Goal: Complete application form: Complete application form

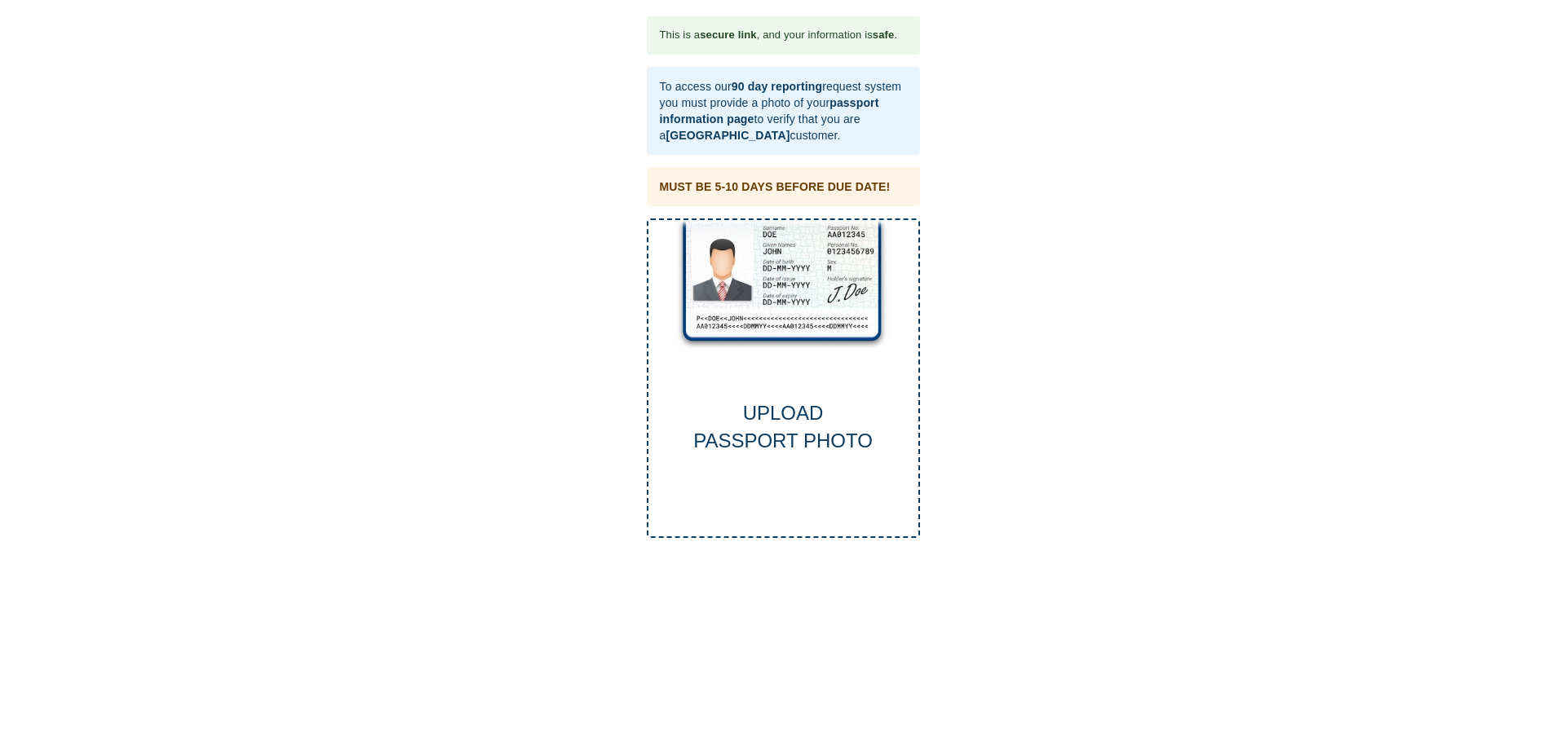
click at [777, 428] on div "UPLOAD PASSPORT PHOTO" at bounding box center [783, 428] width 270 height 56
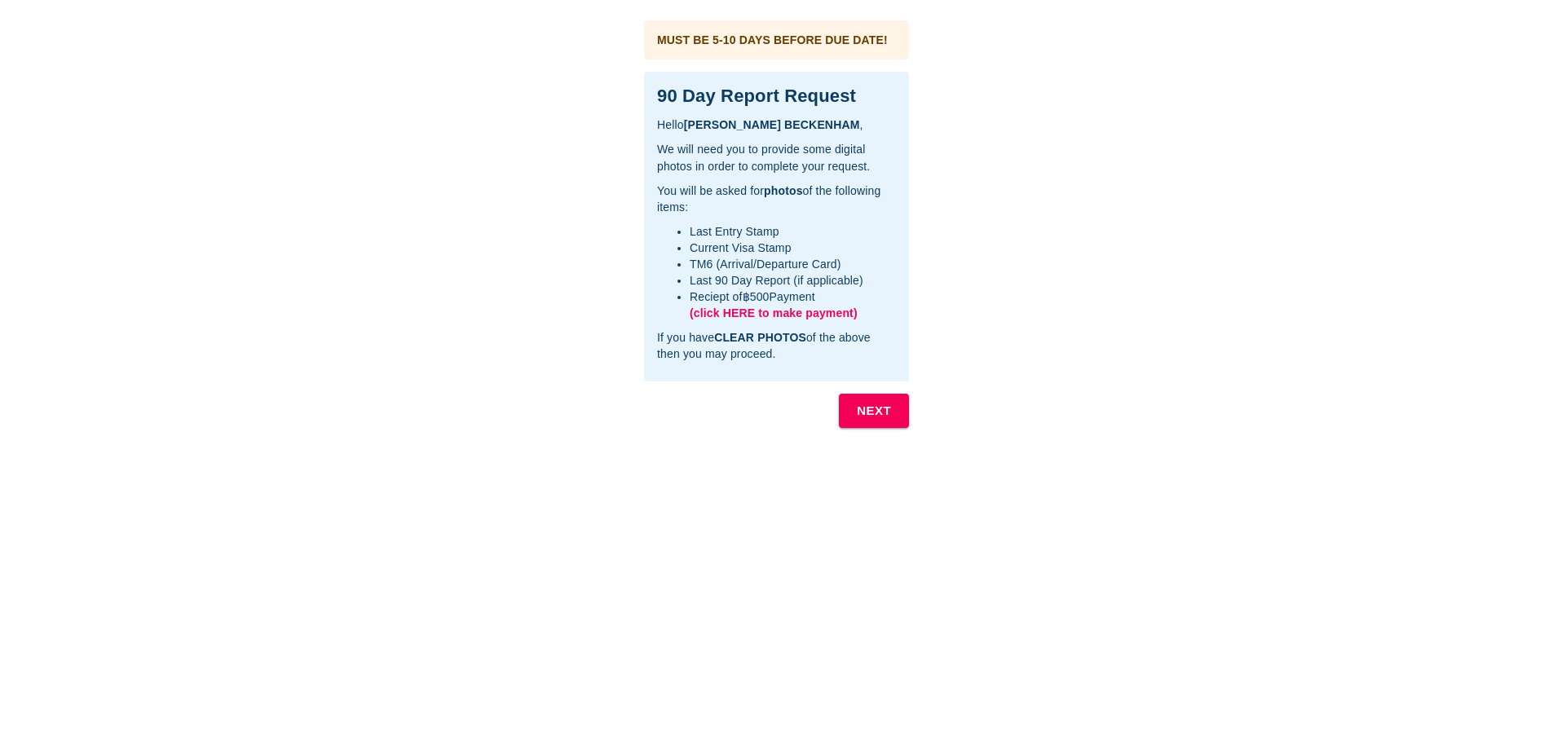
click at [884, 406] on b "NEXT" at bounding box center [874, 410] width 34 height 21
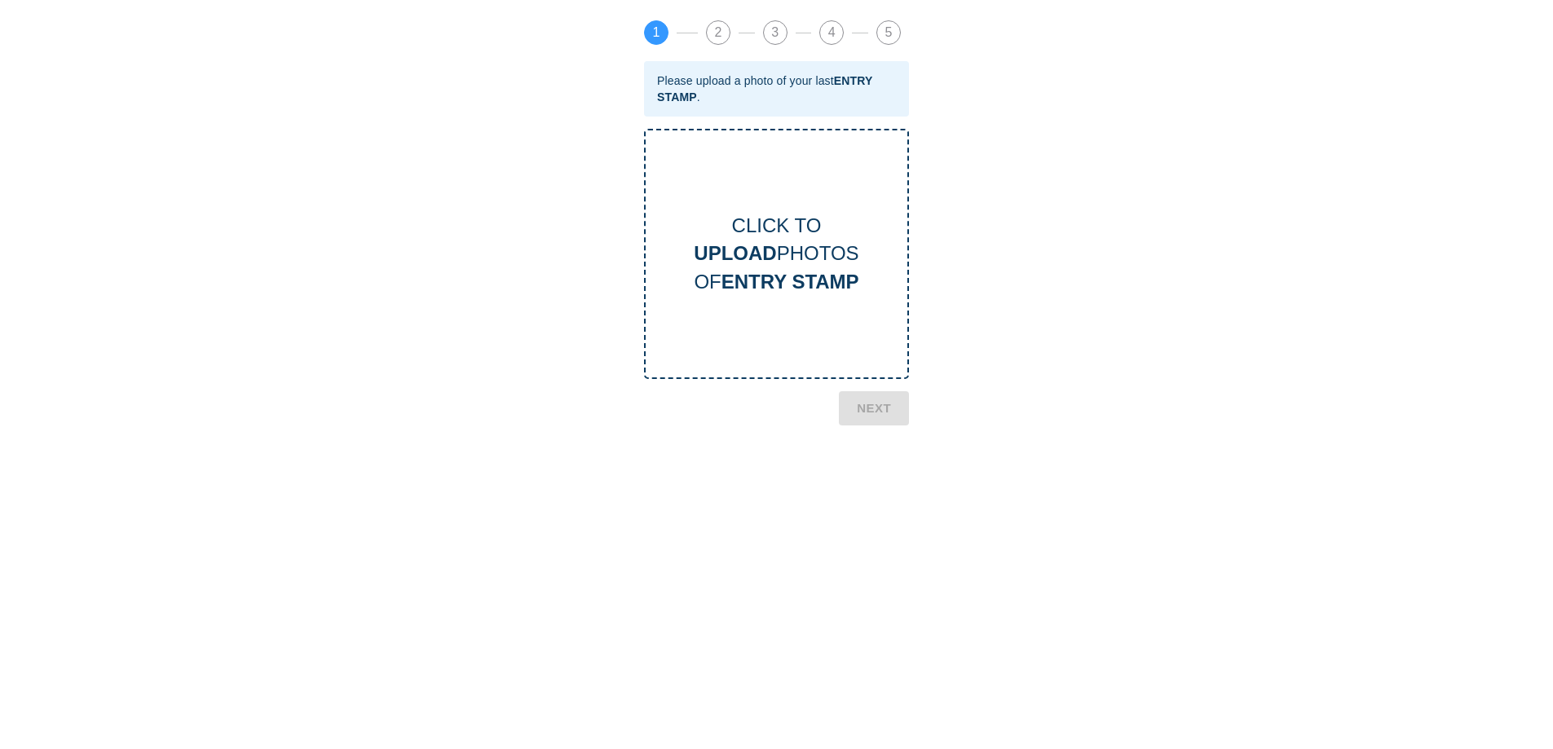
click at [786, 250] on div "CLICK TO UPLOAD PHOTOS OF ENTRY STAMP" at bounding box center [777, 254] width 262 height 84
click at [872, 478] on b "NEXT" at bounding box center [874, 486] width 34 height 21
click at [796, 255] on div "CLICK TO UPLOAD PHOTOS OF CURRENT VISA" at bounding box center [777, 254] width 262 height 84
click at [870, 488] on b "NEXT" at bounding box center [874, 488] width 34 height 21
click at [749, 252] on b "UPLOAD" at bounding box center [735, 253] width 82 height 22
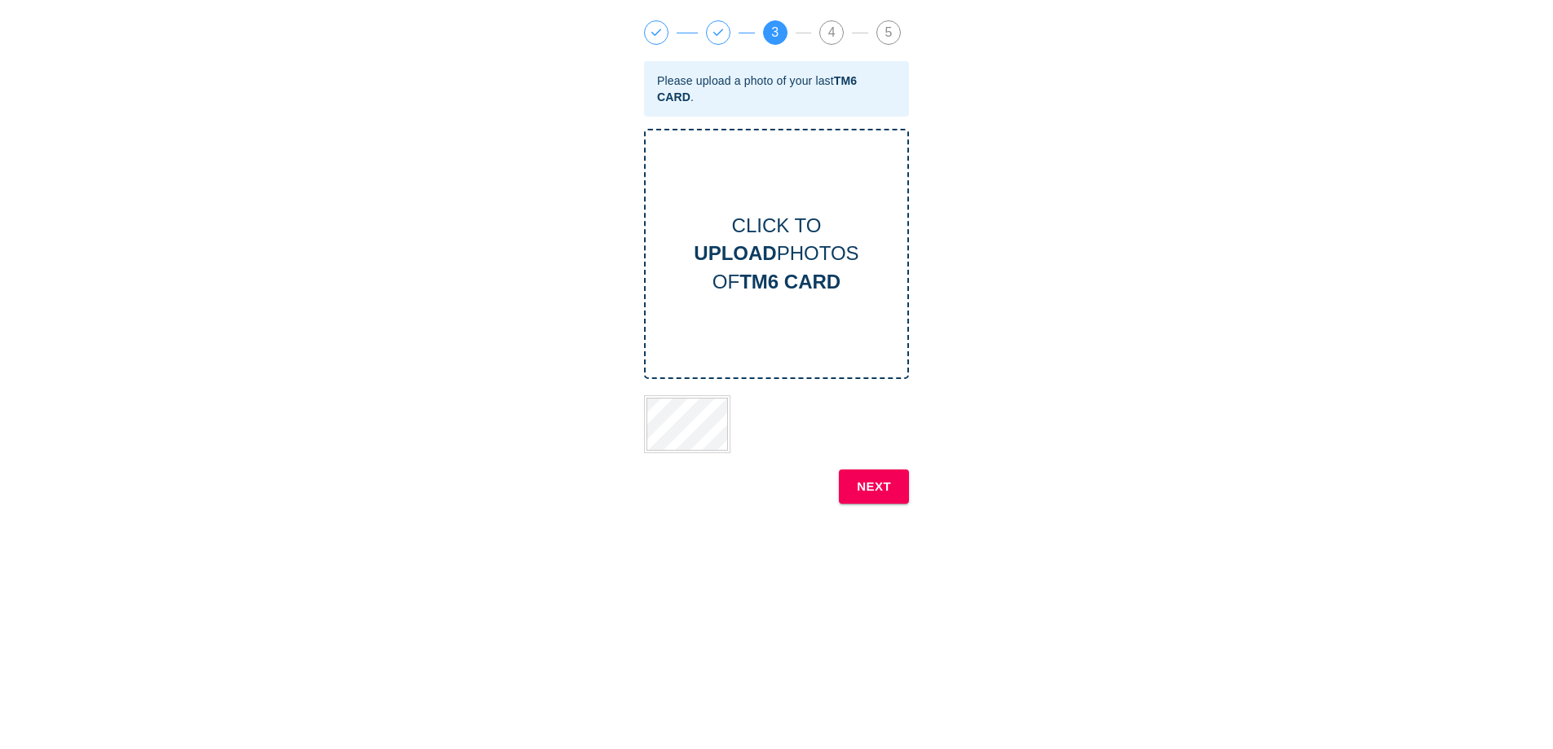
click at [877, 485] on b "NEXT" at bounding box center [874, 486] width 34 height 21
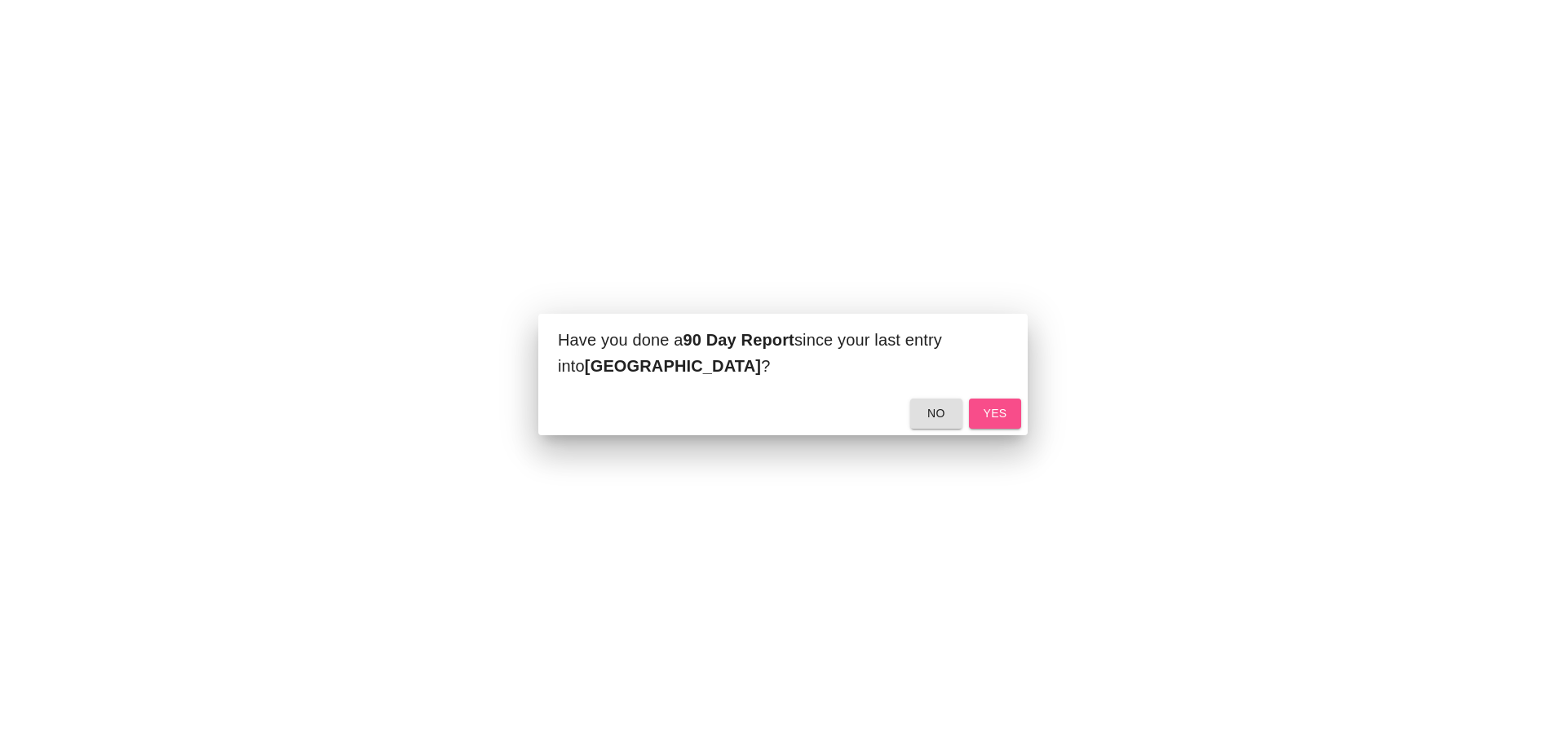
click at [994, 407] on span "yes" at bounding box center [995, 414] width 26 height 20
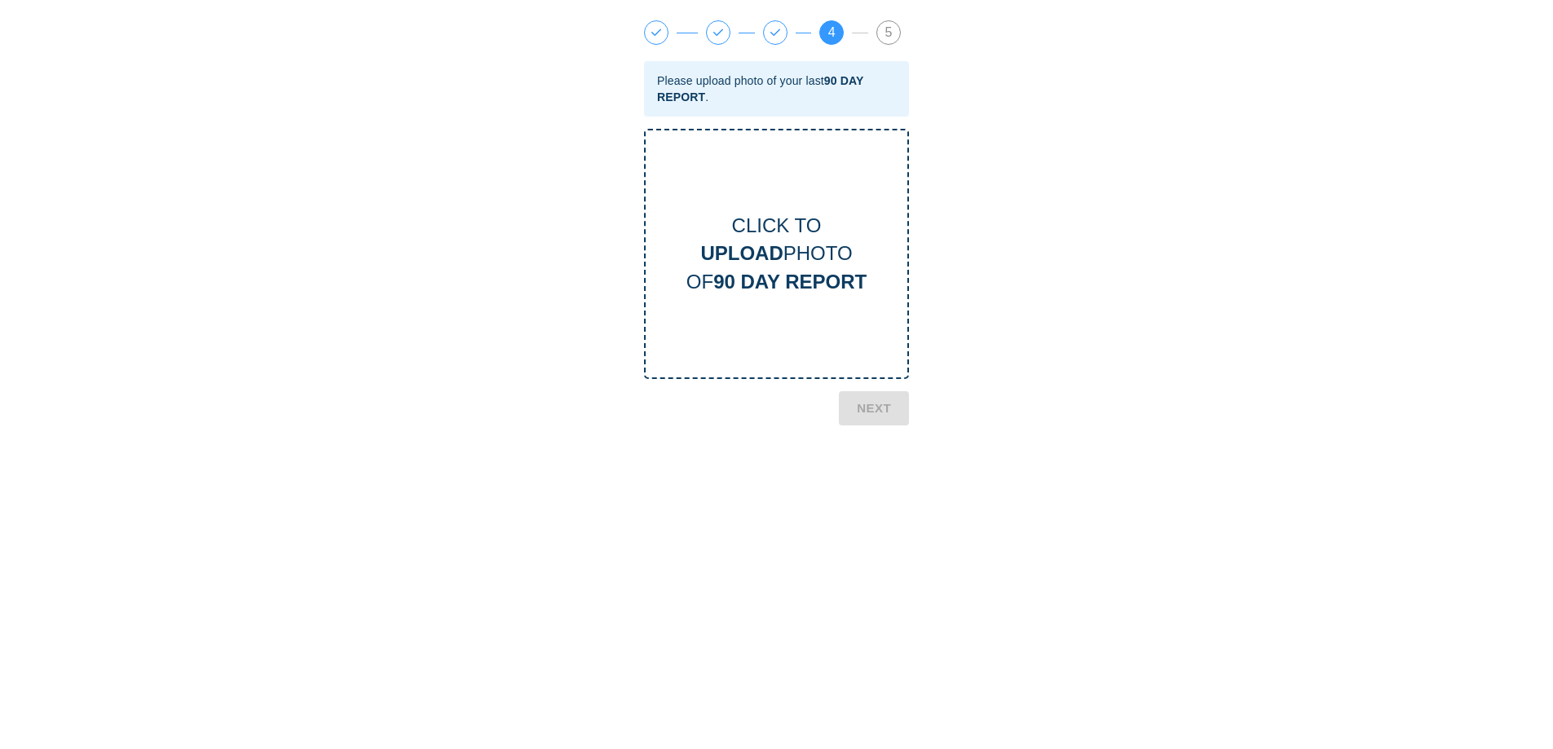
click at [813, 245] on div "CLICK TO UPLOAD PHOTO OF 90 DAY REPORT" at bounding box center [777, 254] width 262 height 84
click at [872, 543] on b "NEXT" at bounding box center [874, 545] width 34 height 21
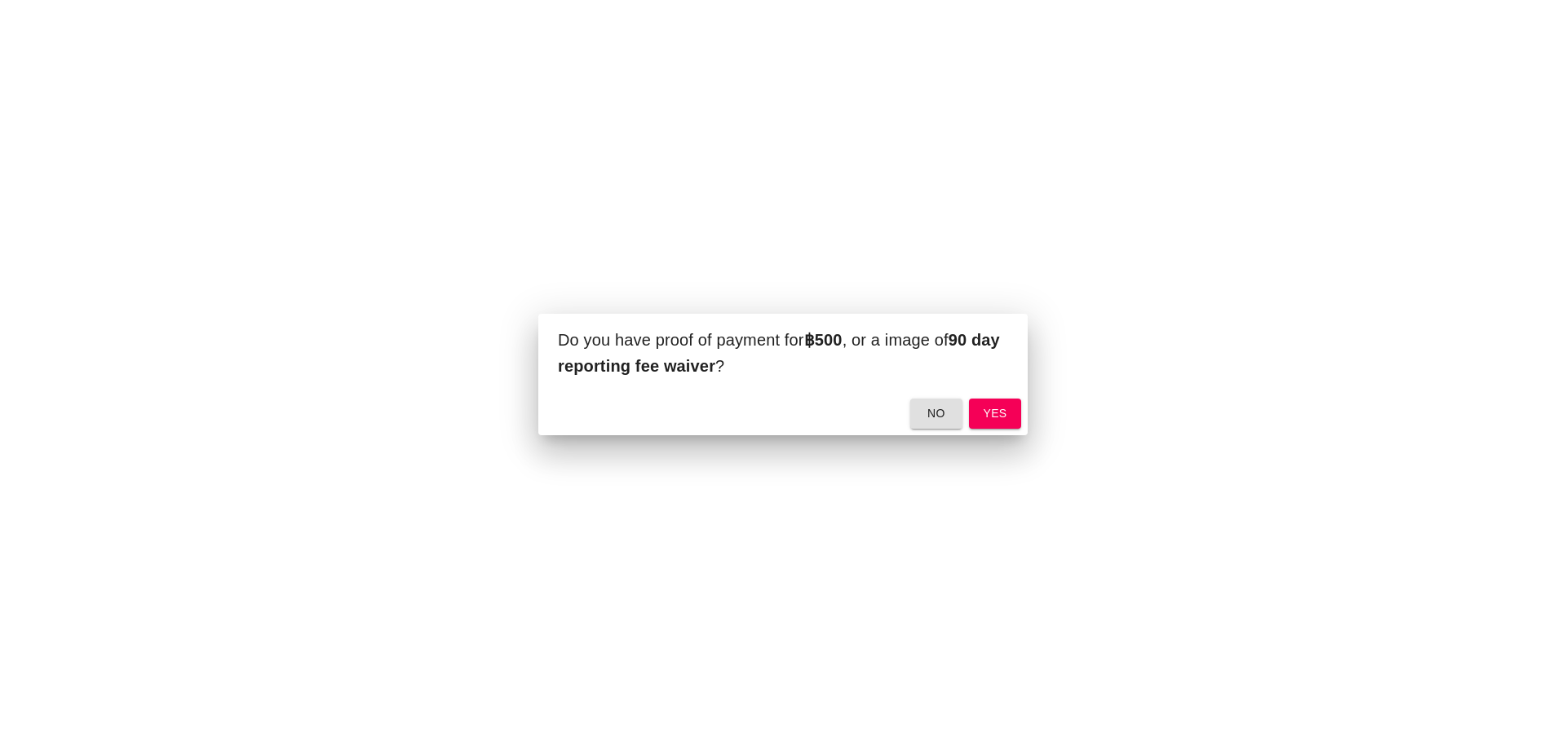
click at [934, 400] on button "no" at bounding box center [936, 414] width 52 height 30
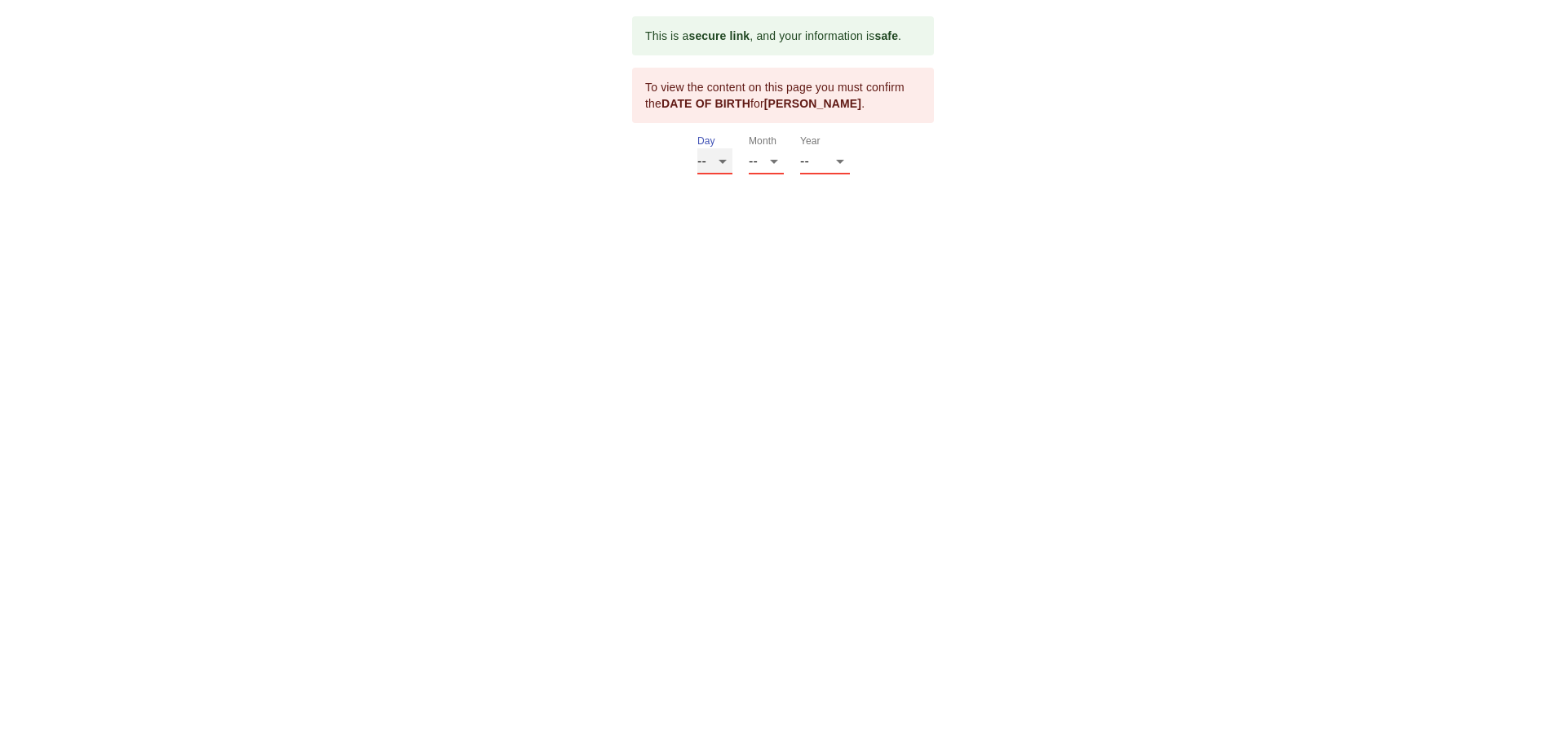
click at [722, 161] on select "-- 01 02 03 04 05 06 07 08 09 10 11 12 13 14 15 16 17 18 19 20 21 22 23 24 25 2…" at bounding box center [714, 161] width 35 height 26
select select "10"
click at [697, 148] on select "-- 01 02 03 04 05 06 07 08 09 10 11 12 13 14 15 16 17 18 19 20 21 22 23 24 25 2…" at bounding box center [714, 161] width 35 height 26
click at [767, 160] on select "-- 01 02 03 04 05 06 07 08 09 10 11 12" at bounding box center [766, 161] width 35 height 26
select select "07"
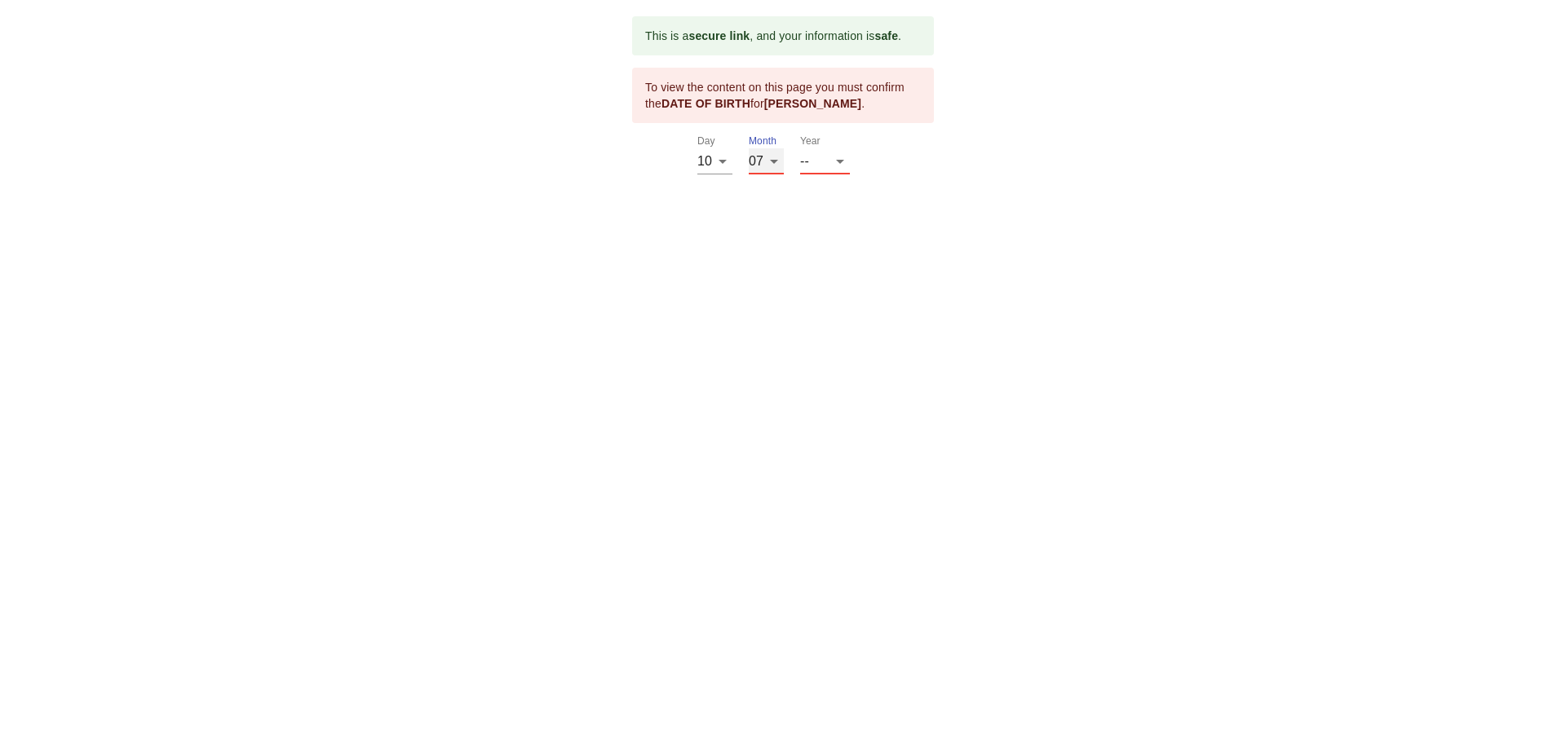
click at [749, 148] on select "-- 01 02 03 04 05 06 07 08 09 10 11 12" at bounding box center [766, 161] width 35 height 26
click at [840, 159] on select "-- 2025 2024 2023 2022 2021 2020 2019 2018 2017 2016 2015 2014 2013 2012 2011 2…" at bounding box center [825, 161] width 50 height 26
